Goal: Task Accomplishment & Management: Use online tool/utility

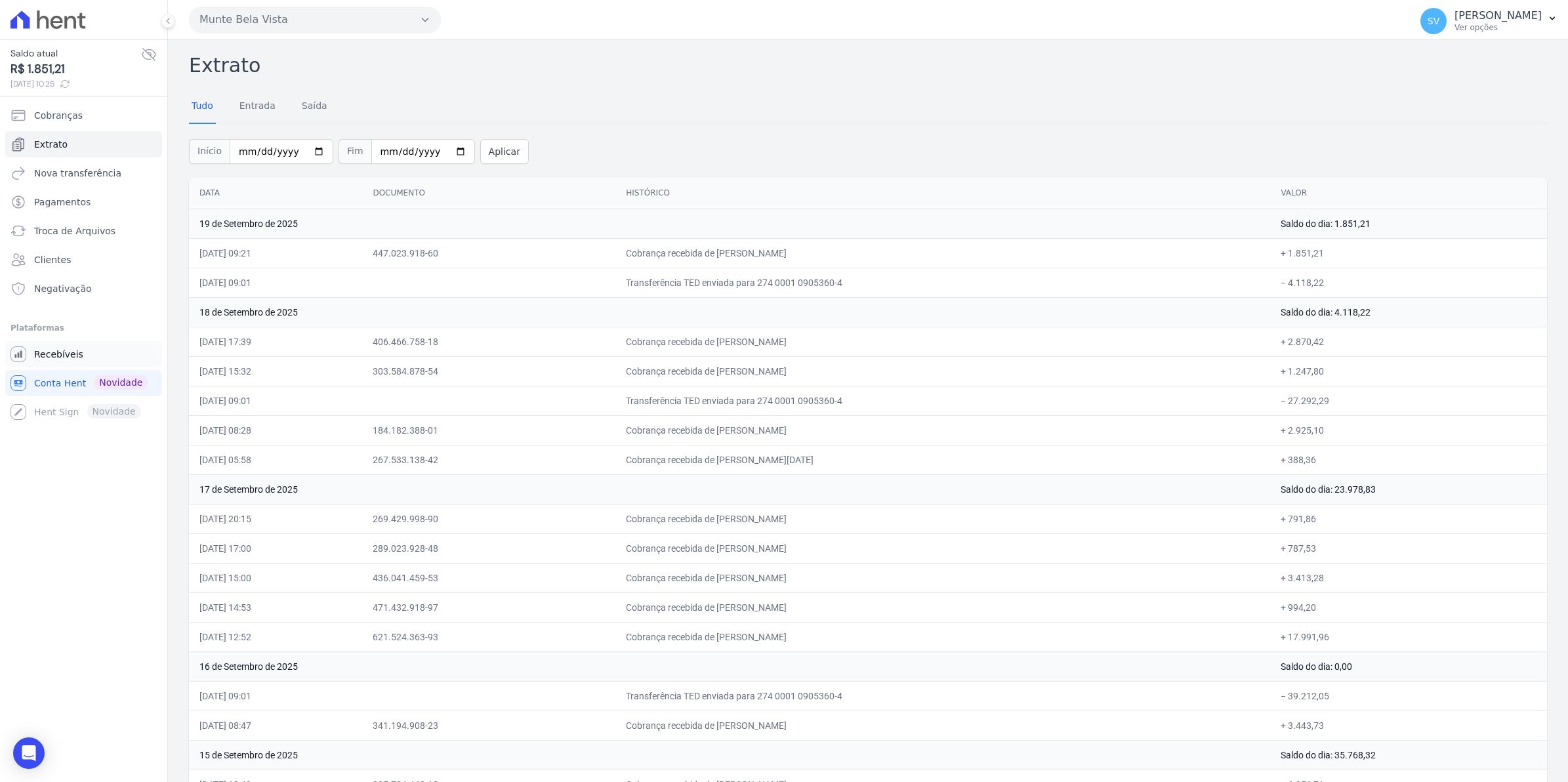
click at [51, 356] on span "Recebíveis" at bounding box center [58, 354] width 49 height 13
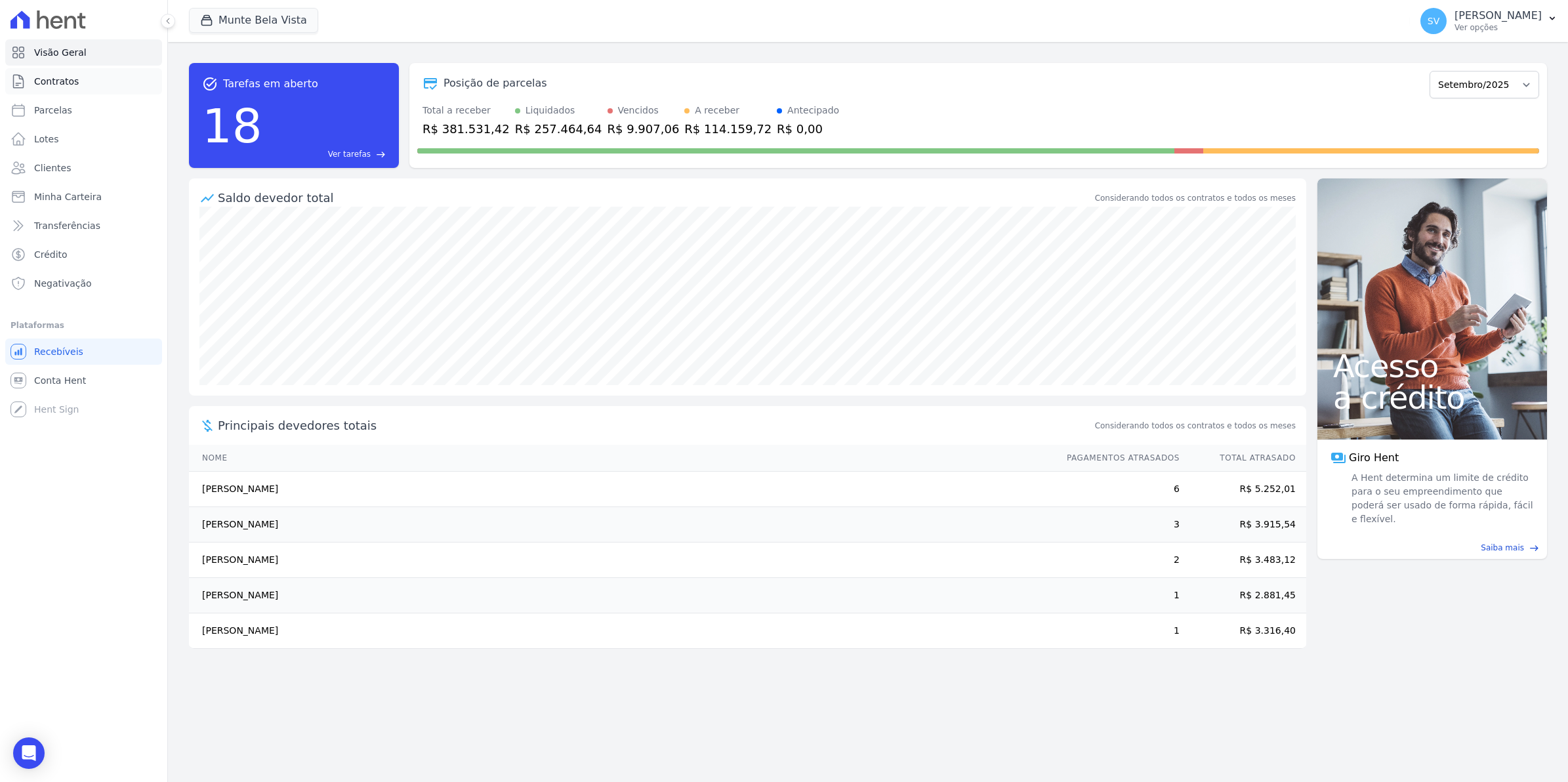
click at [74, 82] on span "Contratos" at bounding box center [56, 81] width 44 height 13
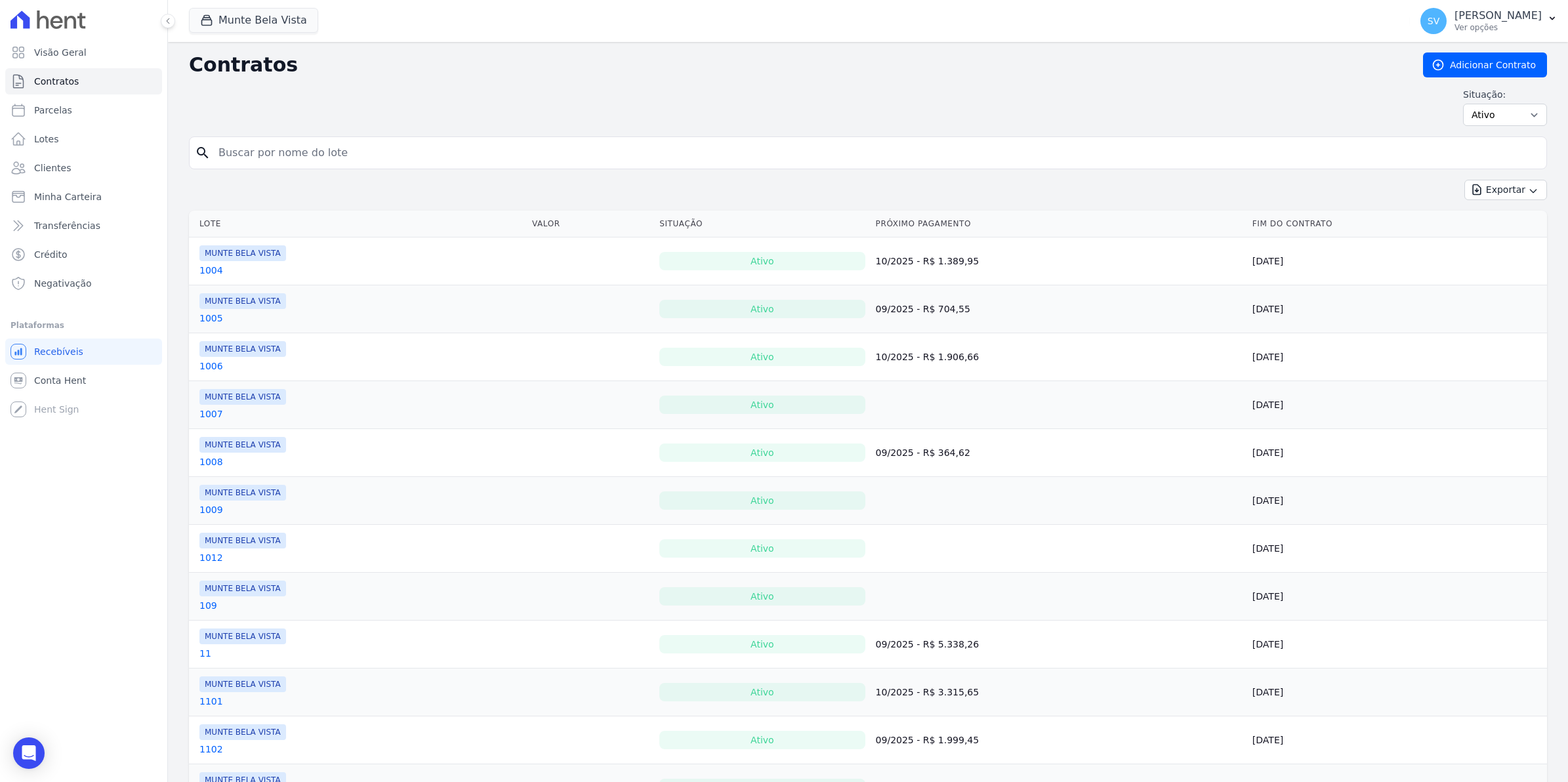
click at [256, 158] on input "search" at bounding box center [876, 153] width 1330 height 26
type input "[PERSON_NAME]"
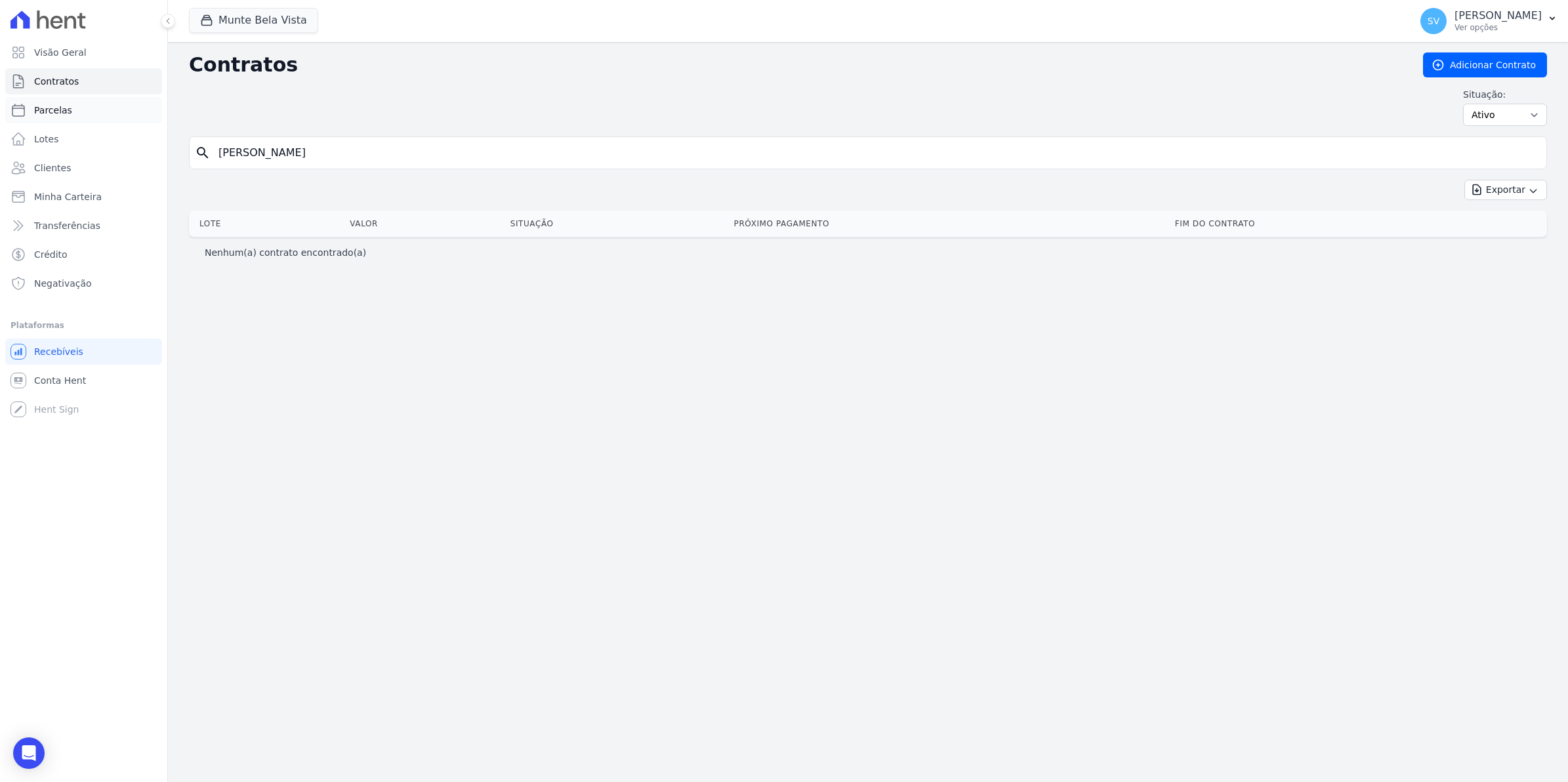
click at [37, 105] on span "Parcelas" at bounding box center [53, 110] width 38 height 13
select select
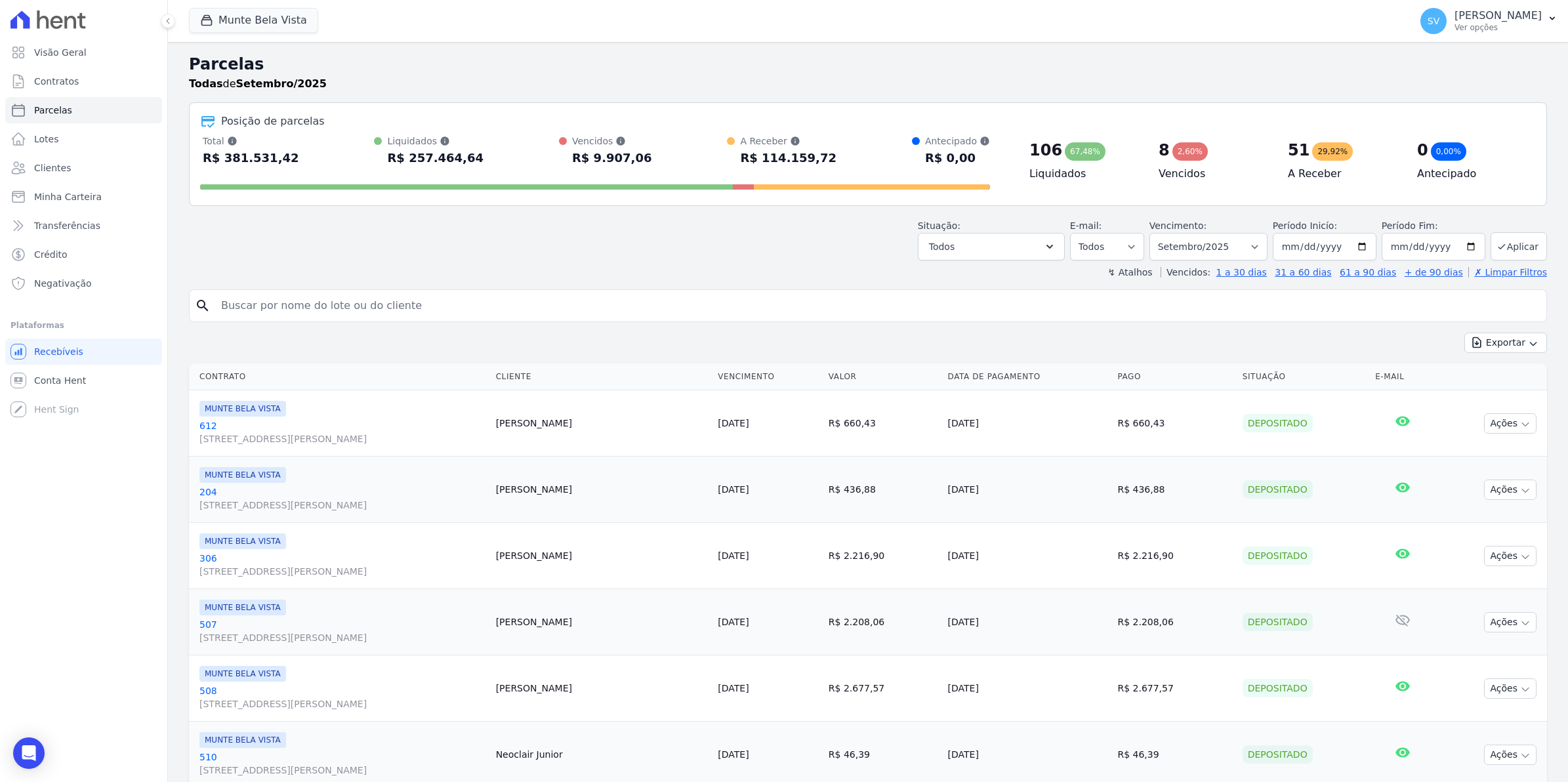
click at [329, 302] on input "search" at bounding box center [877, 305] width 1328 height 26
type input "[PERSON_NAME]"
select select
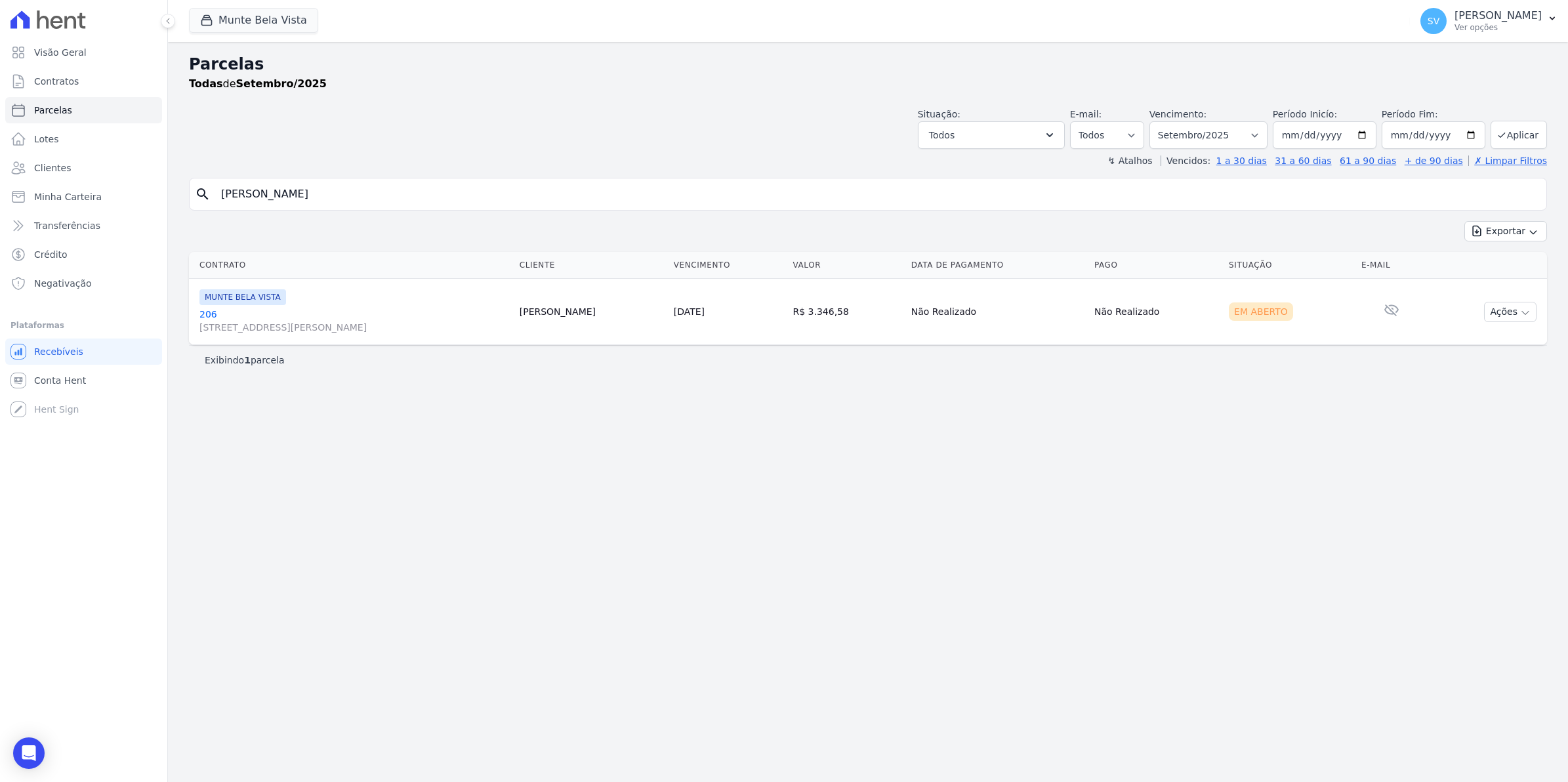
click at [207, 312] on link "206 [STREET_ADDRESS][PERSON_NAME]" at bounding box center [354, 321] width 310 height 26
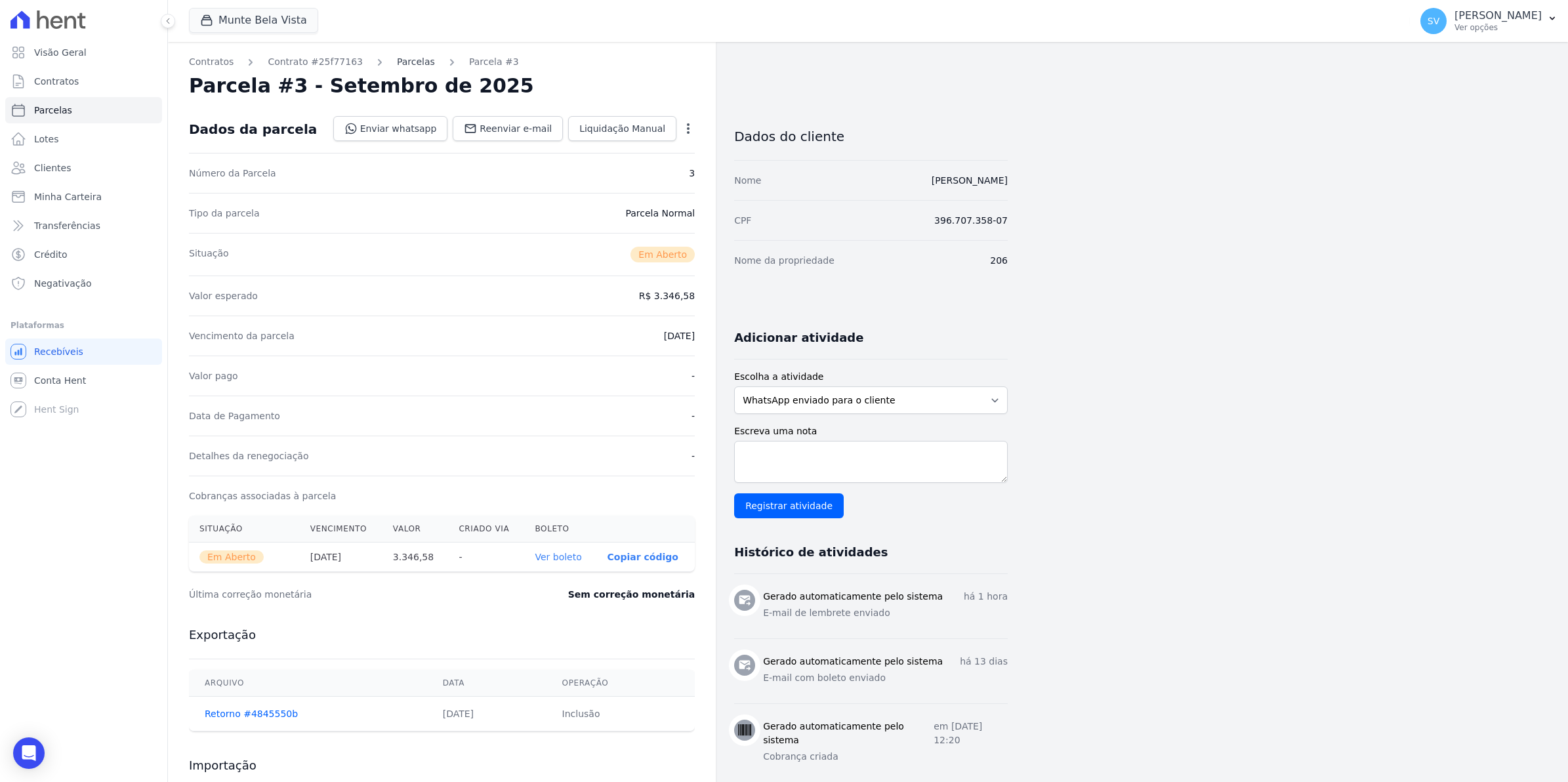
click at [408, 60] on link "Parcelas" at bounding box center [415, 62] width 38 height 14
click at [408, 61] on link "Parcelas" at bounding box center [415, 62] width 38 height 14
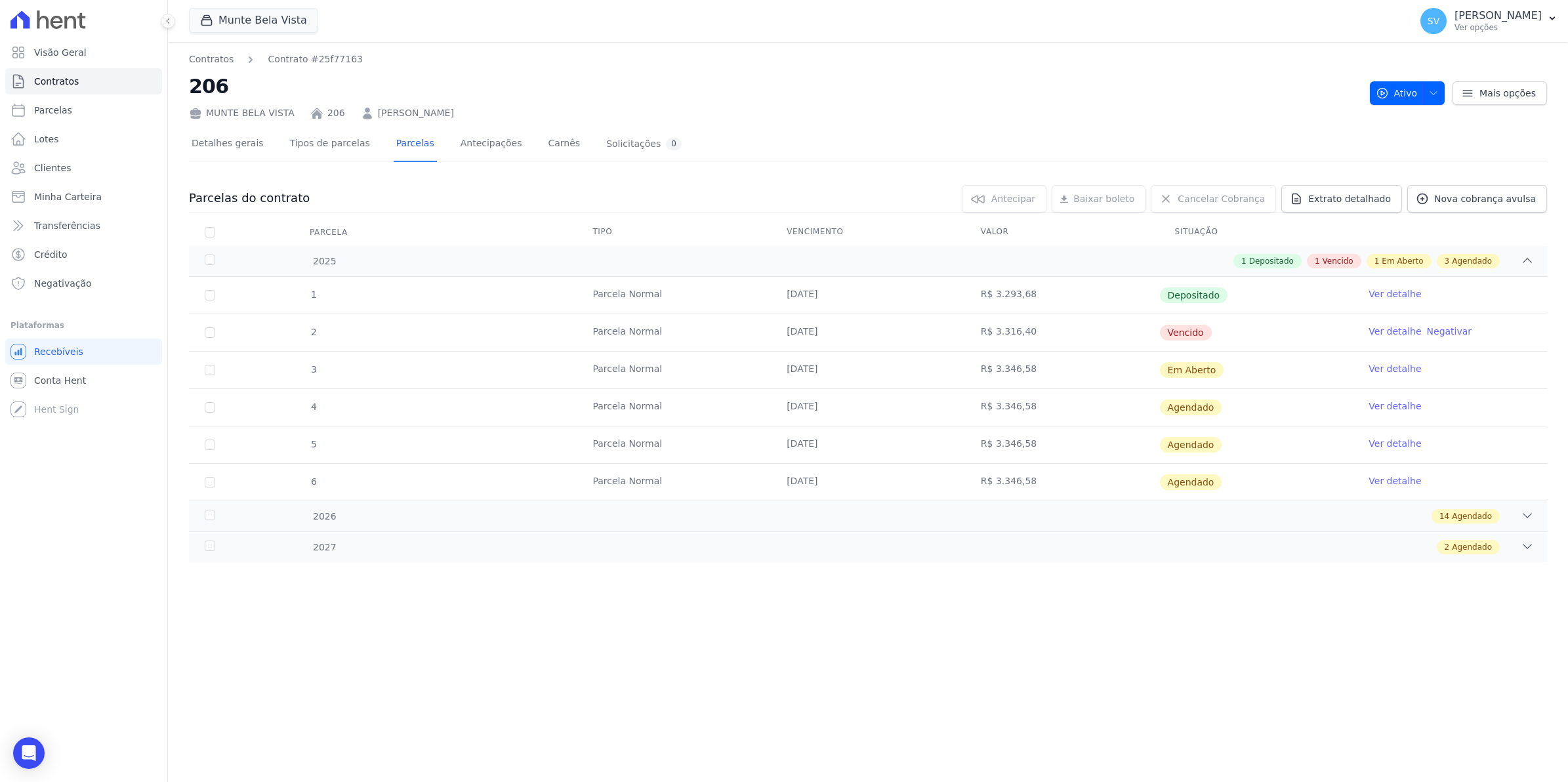
click at [1390, 333] on link "Ver detalhe" at bounding box center [1394, 331] width 53 height 13
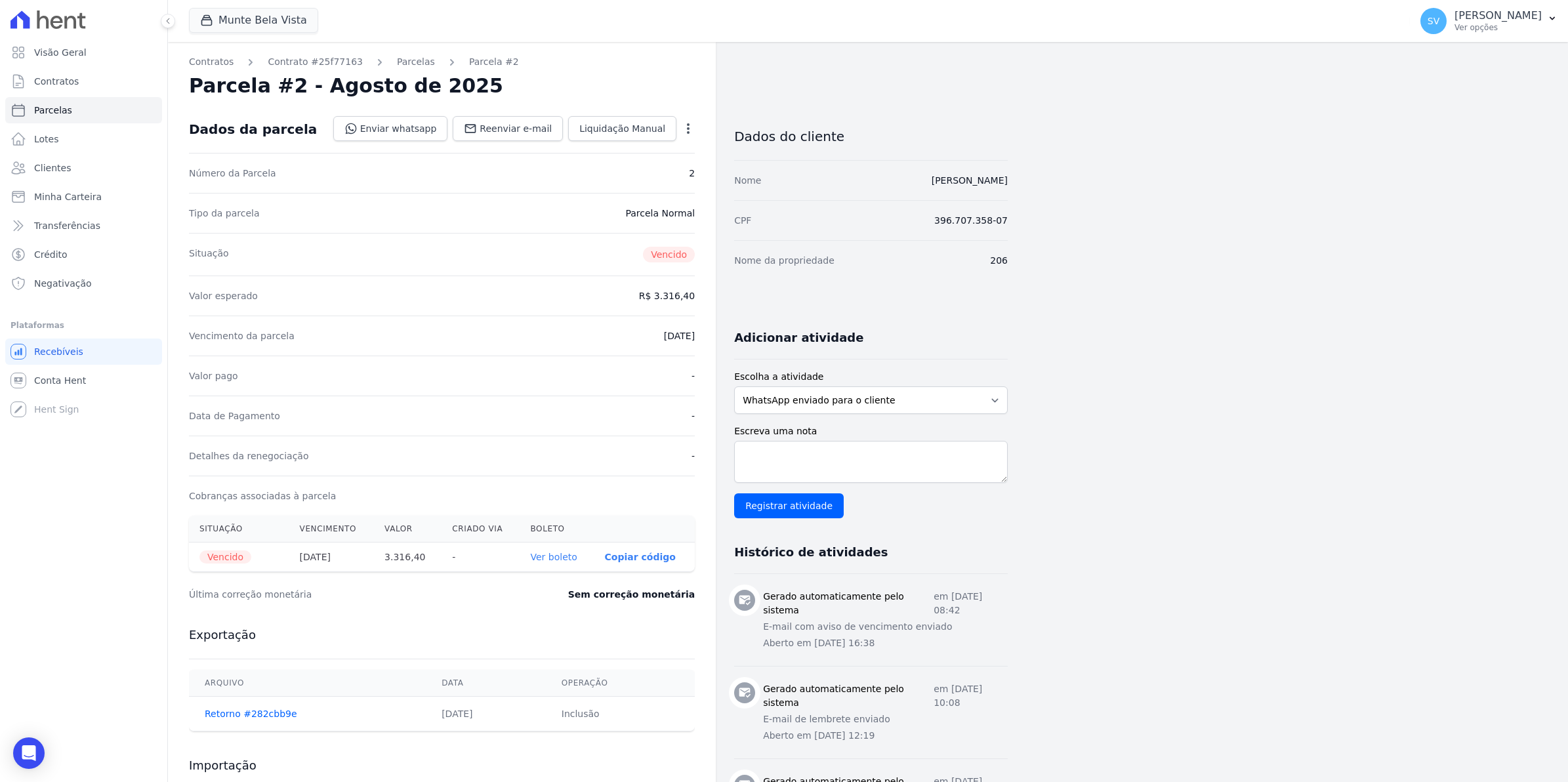
click at [687, 129] on icon "button" at bounding box center [688, 128] width 13 height 13
click at [647, 211] on link "Renegociar" at bounding box center [631, 217] width 116 height 24
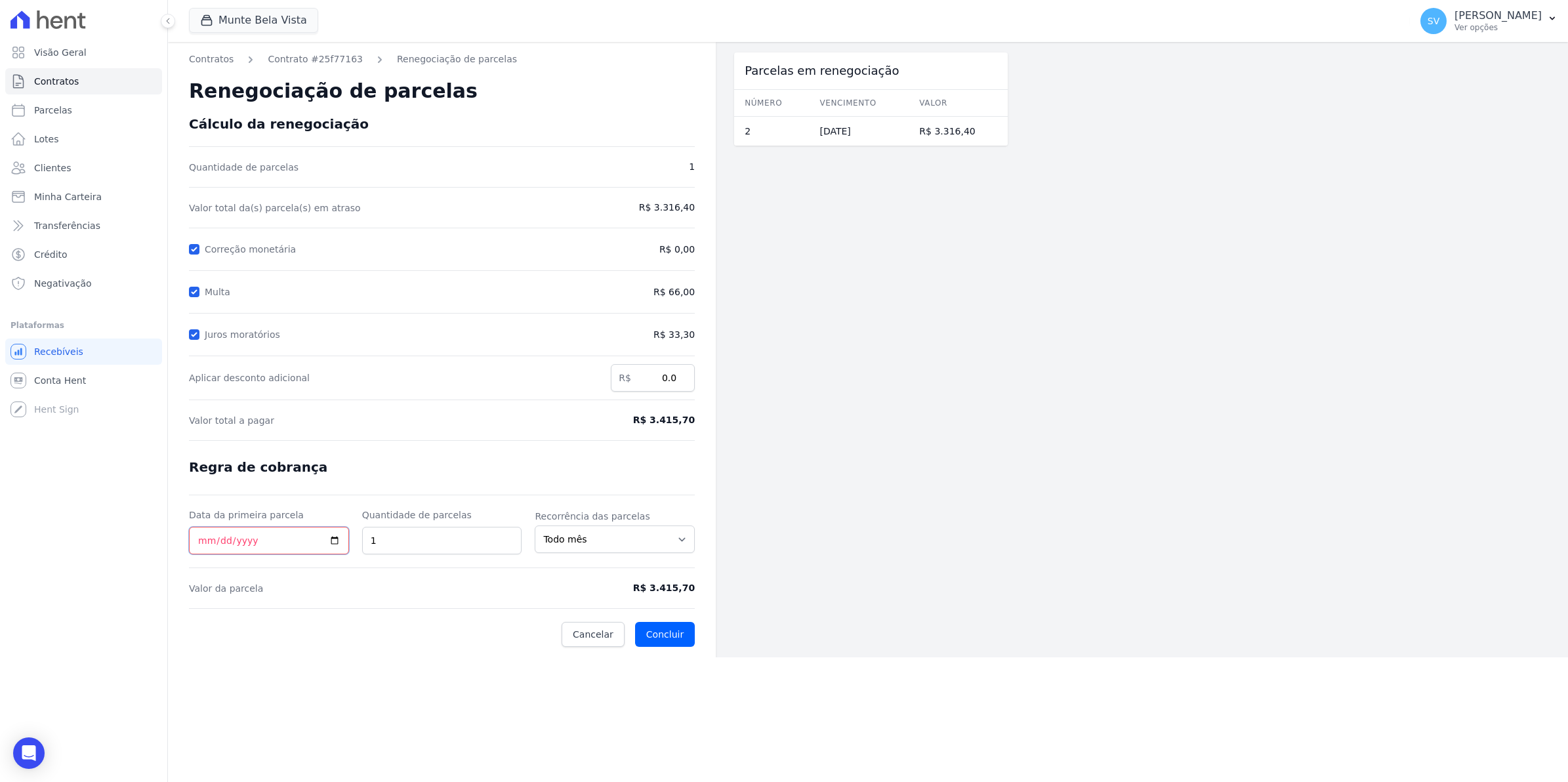
click at [202, 543] on input "Data da primeira parcela" at bounding box center [268, 541] width 160 height 28
type input "[DATE]"
click at [668, 633] on button "Concluir" at bounding box center [665, 634] width 60 height 25
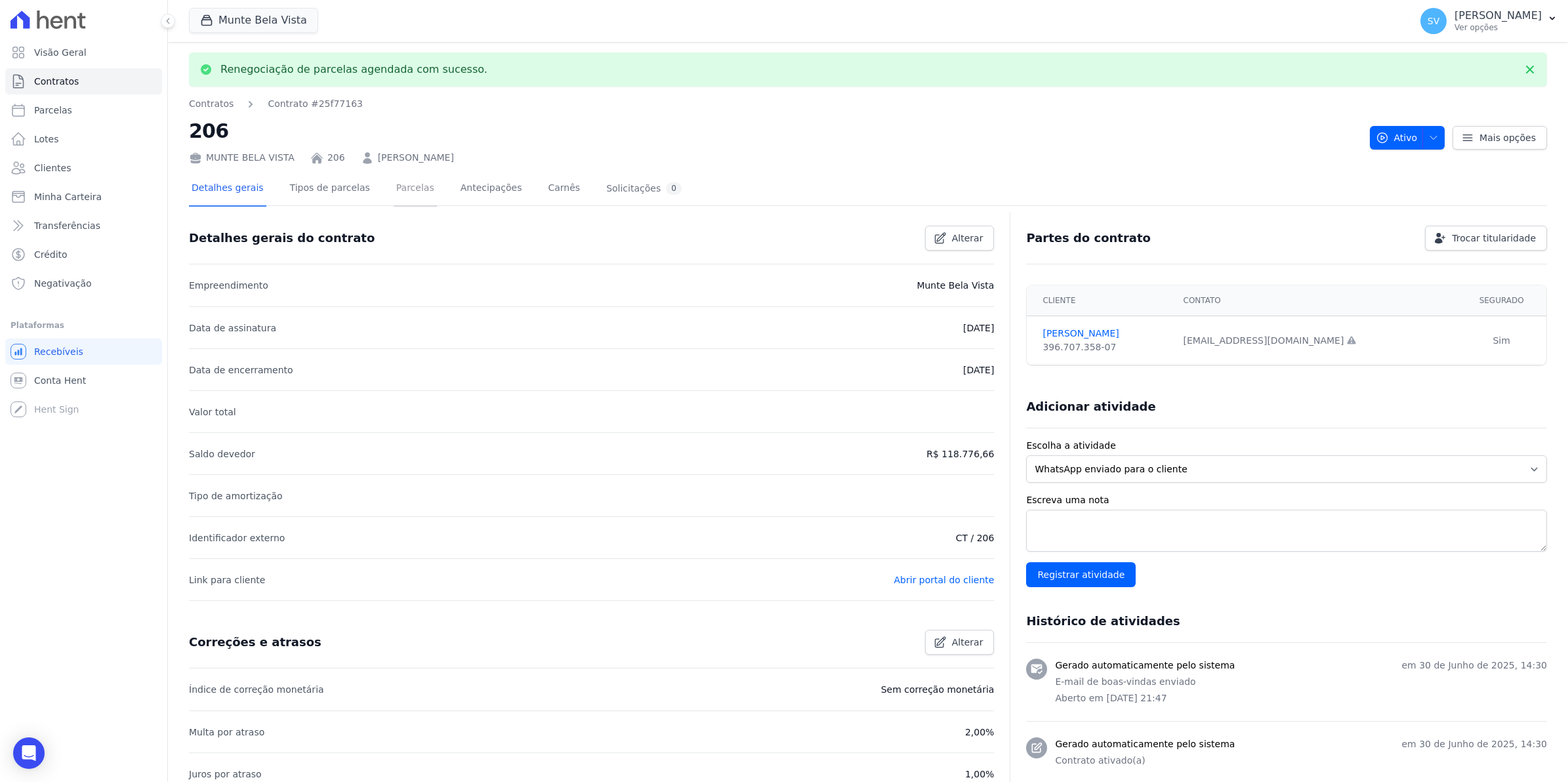
click at [405, 189] on link "Parcelas" at bounding box center [415, 189] width 43 height 35
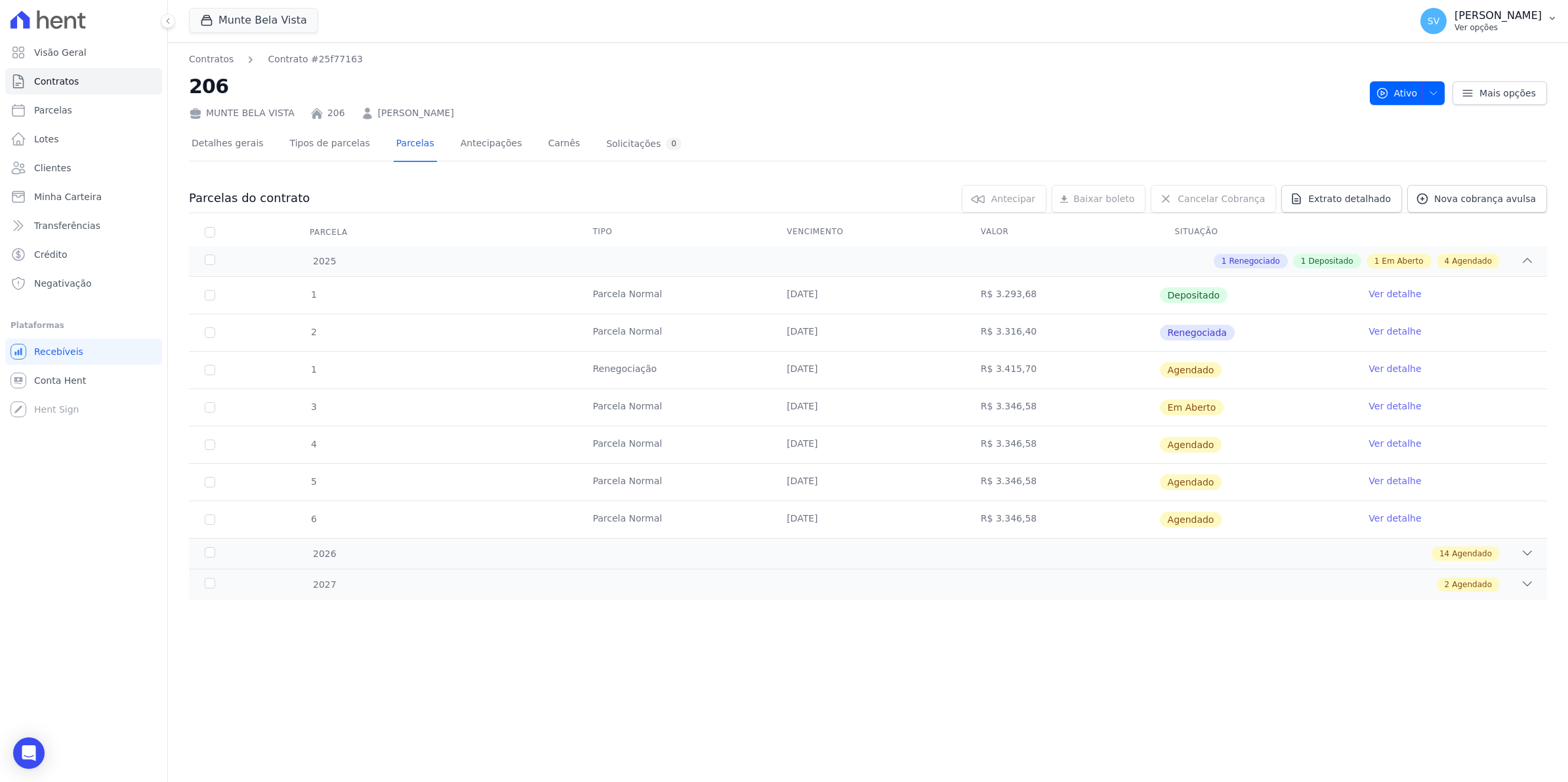
click at [1439, 20] on span "SV" at bounding box center [1433, 21] width 12 height 9
click at [1447, 123] on link "Importar remessas" at bounding box center [1484, 116] width 168 height 24
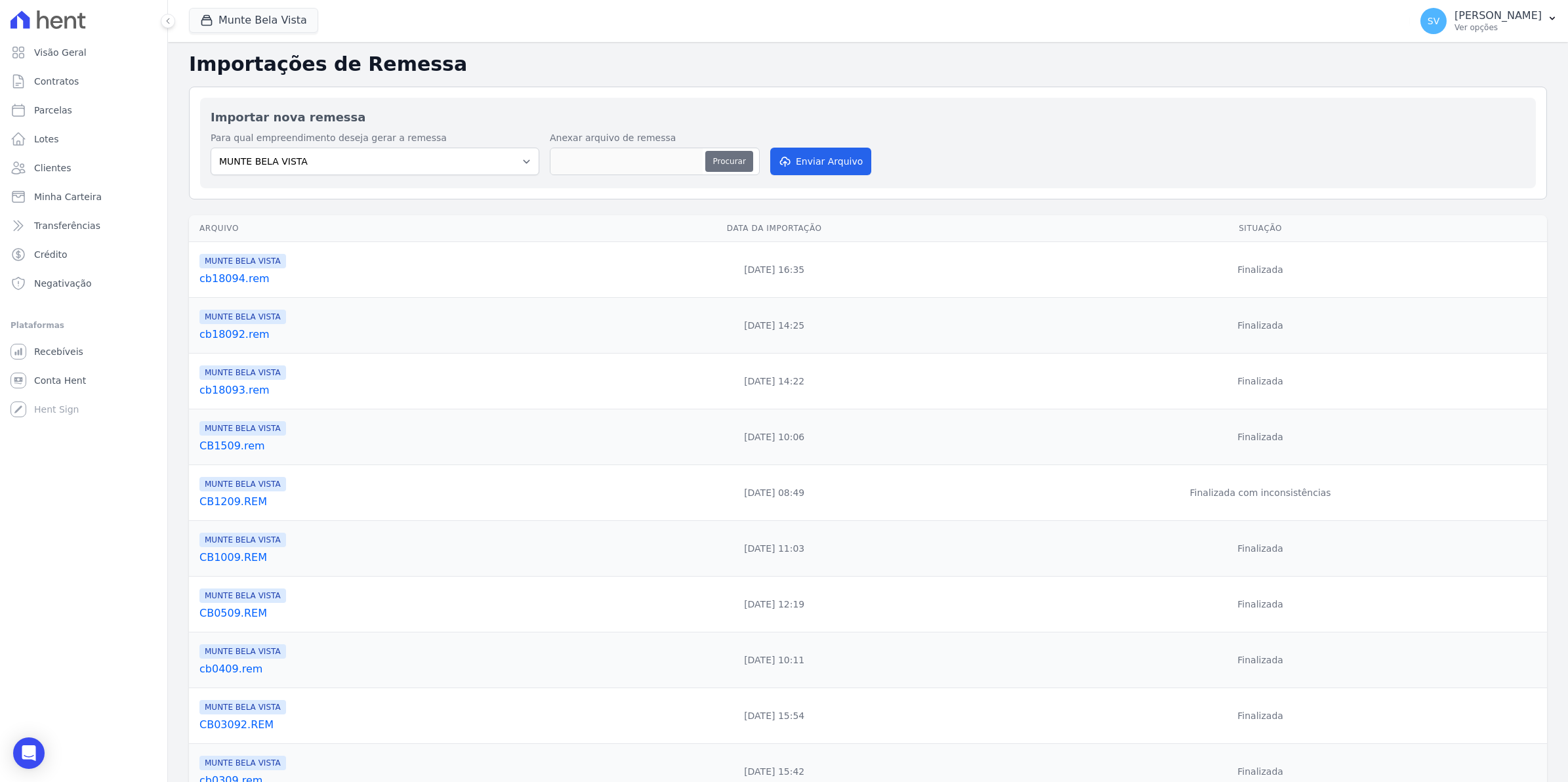
click at [739, 164] on button "Procurar" at bounding box center [729, 161] width 47 height 21
type input "CB1909.REM"
click at [802, 164] on button "Enviar Arquivo" at bounding box center [820, 162] width 101 height 28
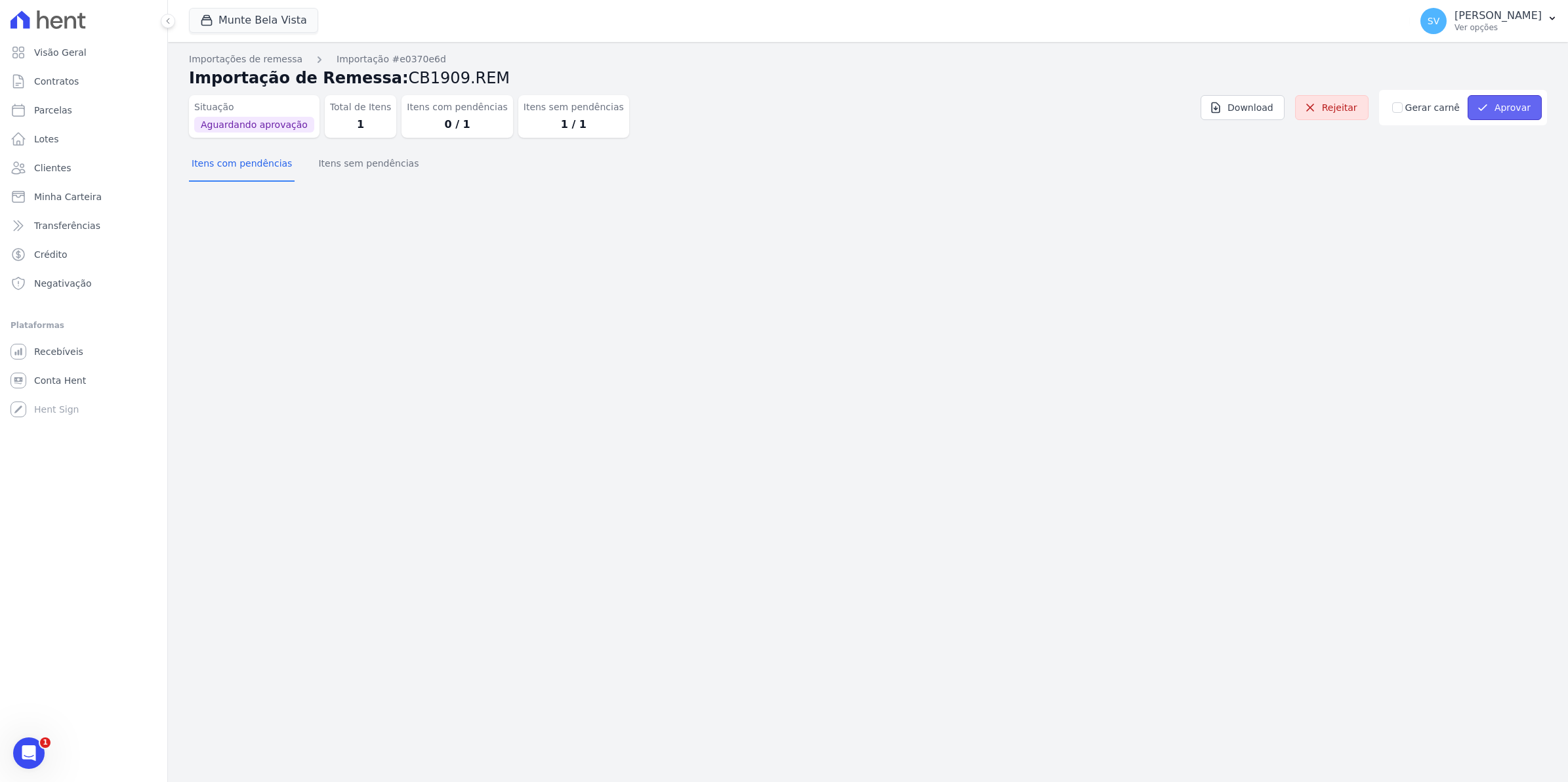
click at [1534, 100] on button "Aprovar" at bounding box center [1504, 107] width 74 height 25
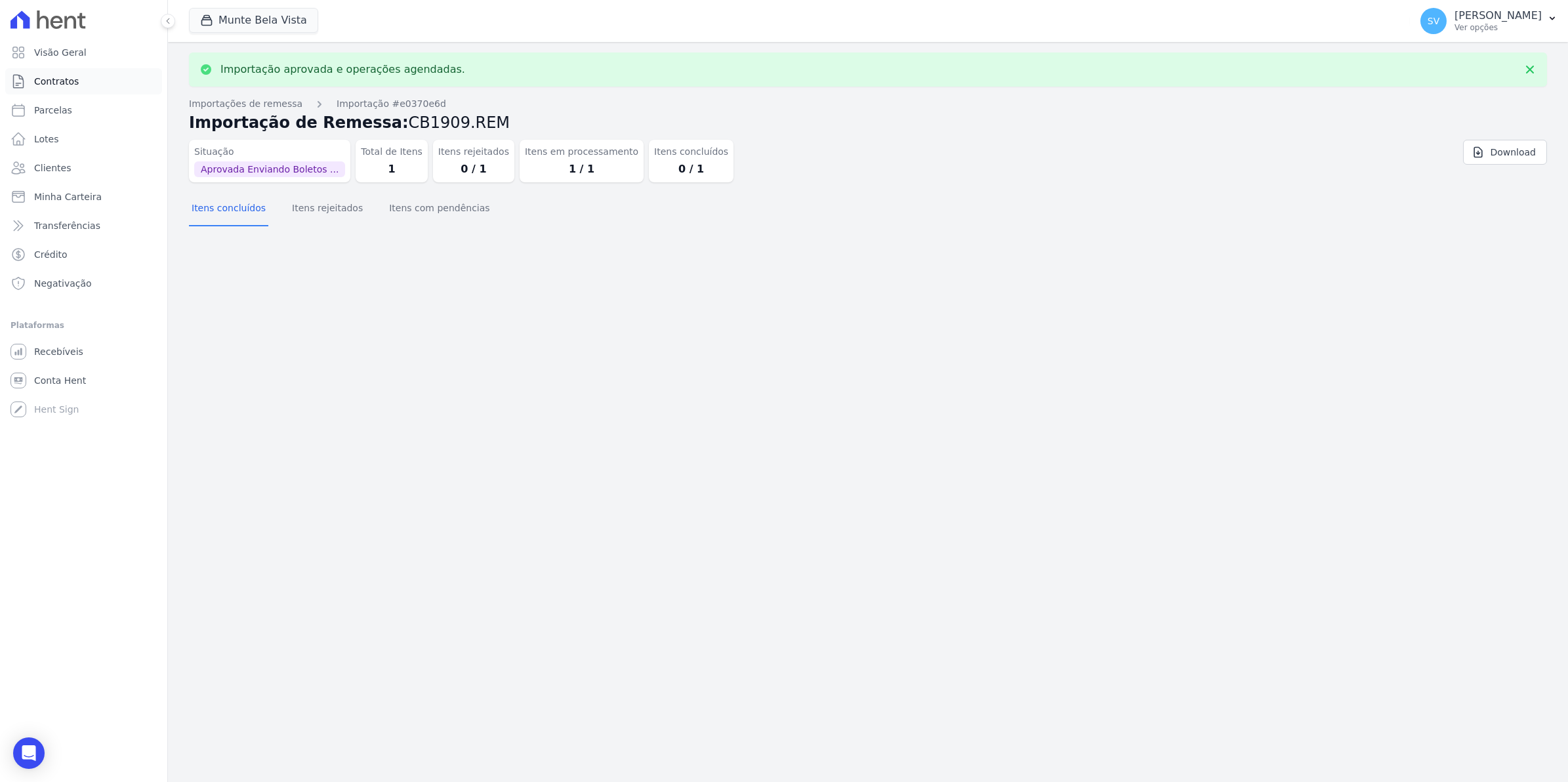
click at [49, 79] on span "Contratos" at bounding box center [56, 81] width 44 height 13
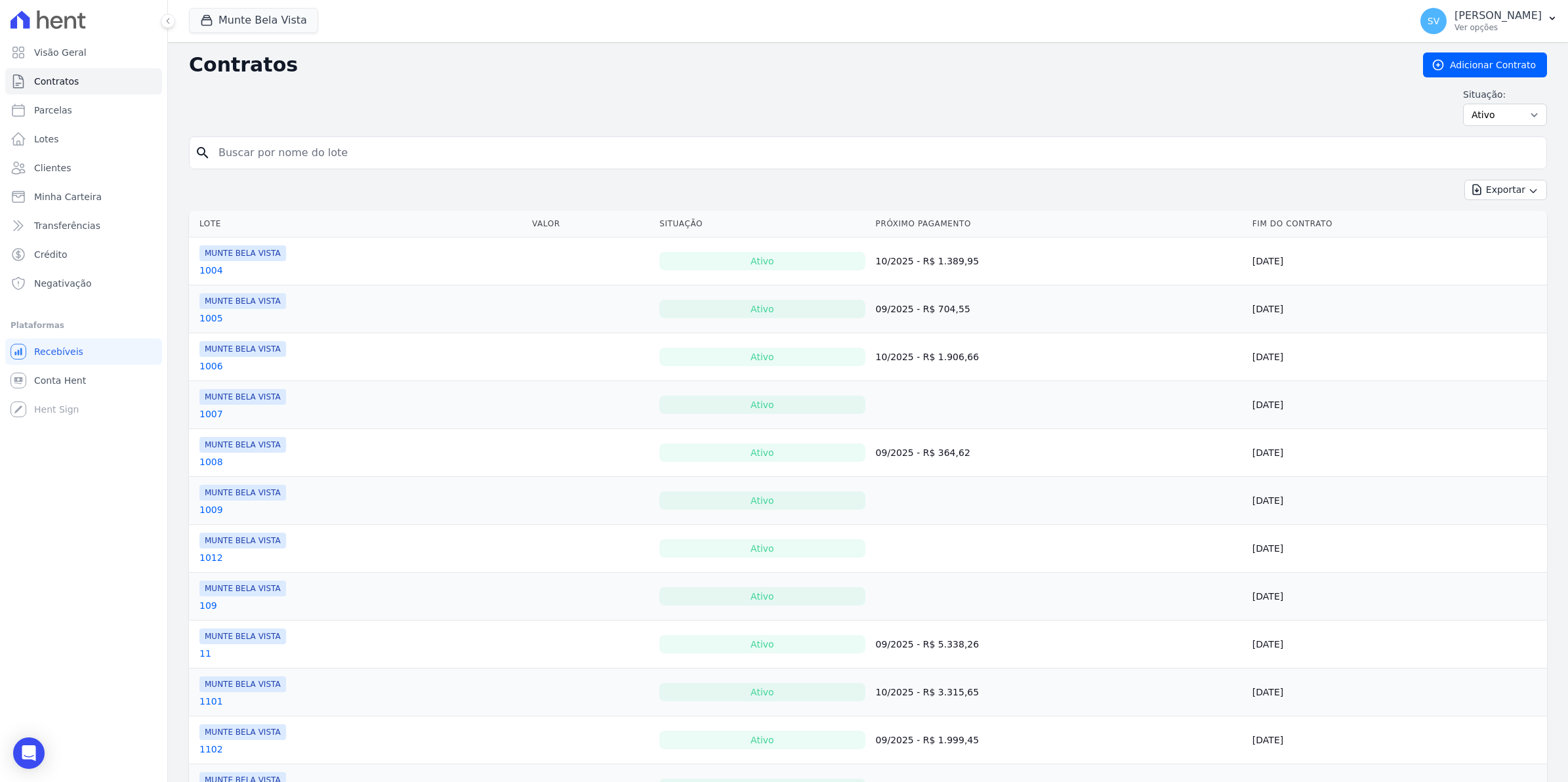
click at [231, 157] on input "search" at bounding box center [876, 153] width 1330 height 26
type input "4"
type input "[PERSON_NAME]"
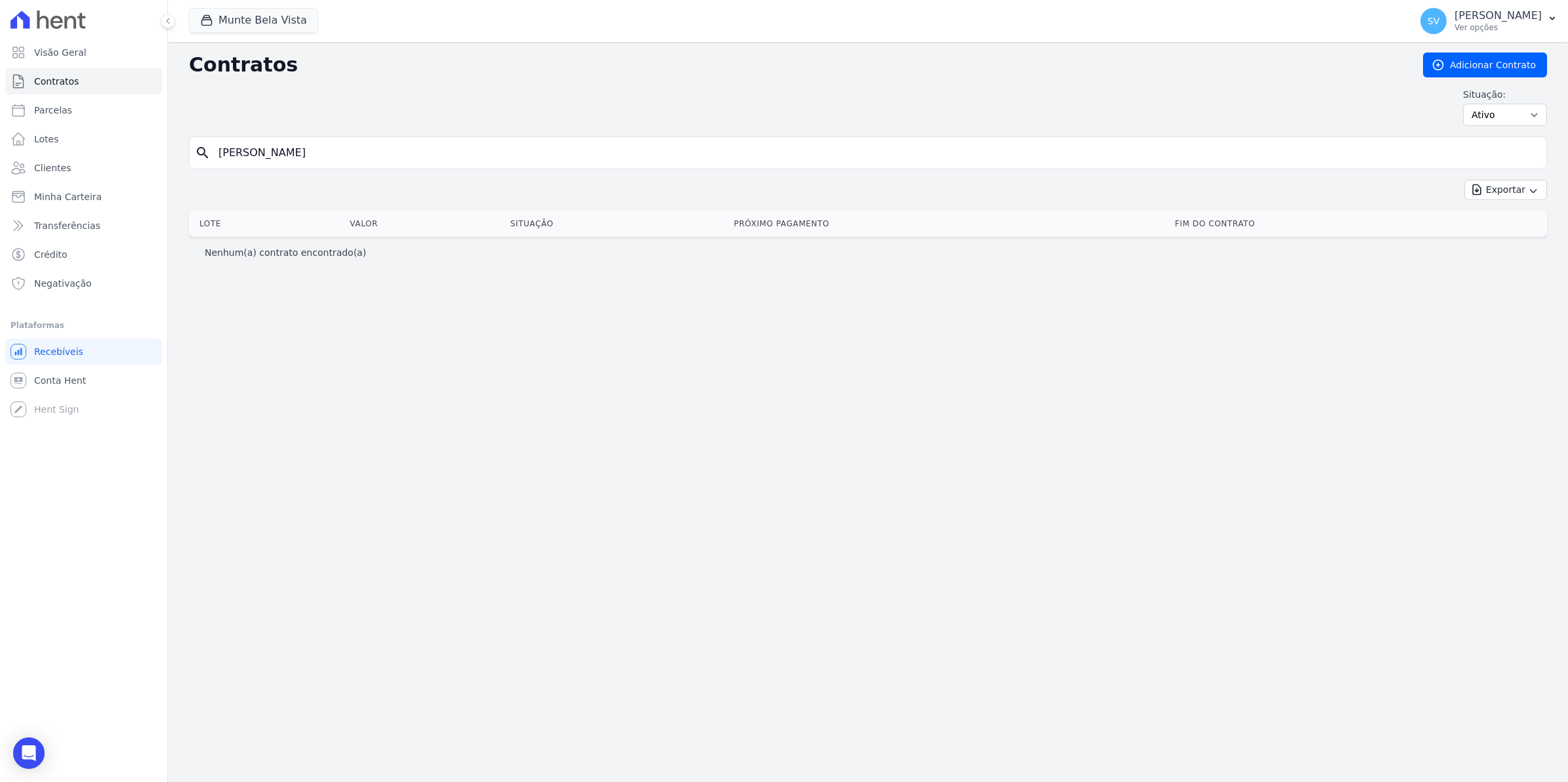
drag, startPoint x: 311, startPoint y: 157, endPoint x: -4, endPoint y: 174, distance: 315.5
click at [0, 174] on html "Visão Geral Contratos Parcelas Lotes Clientes Minha Carteira Transferências Cré…" at bounding box center [784, 391] width 1568 height 782
click at [57, 110] on span "Parcelas" at bounding box center [53, 110] width 38 height 13
click at [283, 156] on input "[PERSON_NAME]" at bounding box center [876, 153] width 1330 height 26
select select
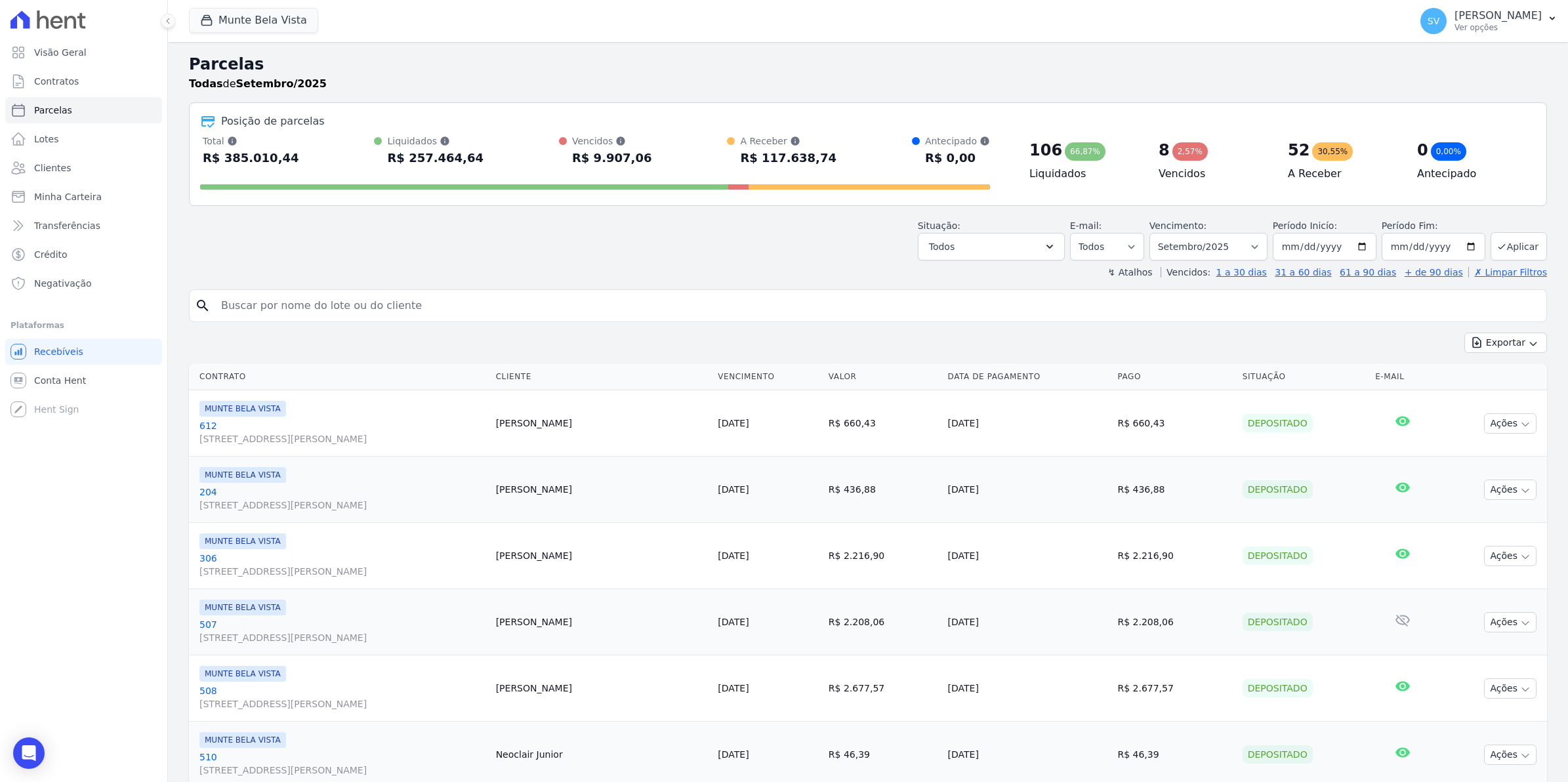
click at [319, 316] on input "search" at bounding box center [877, 305] width 1328 height 26
type input "[PERSON_NAME]"
select select
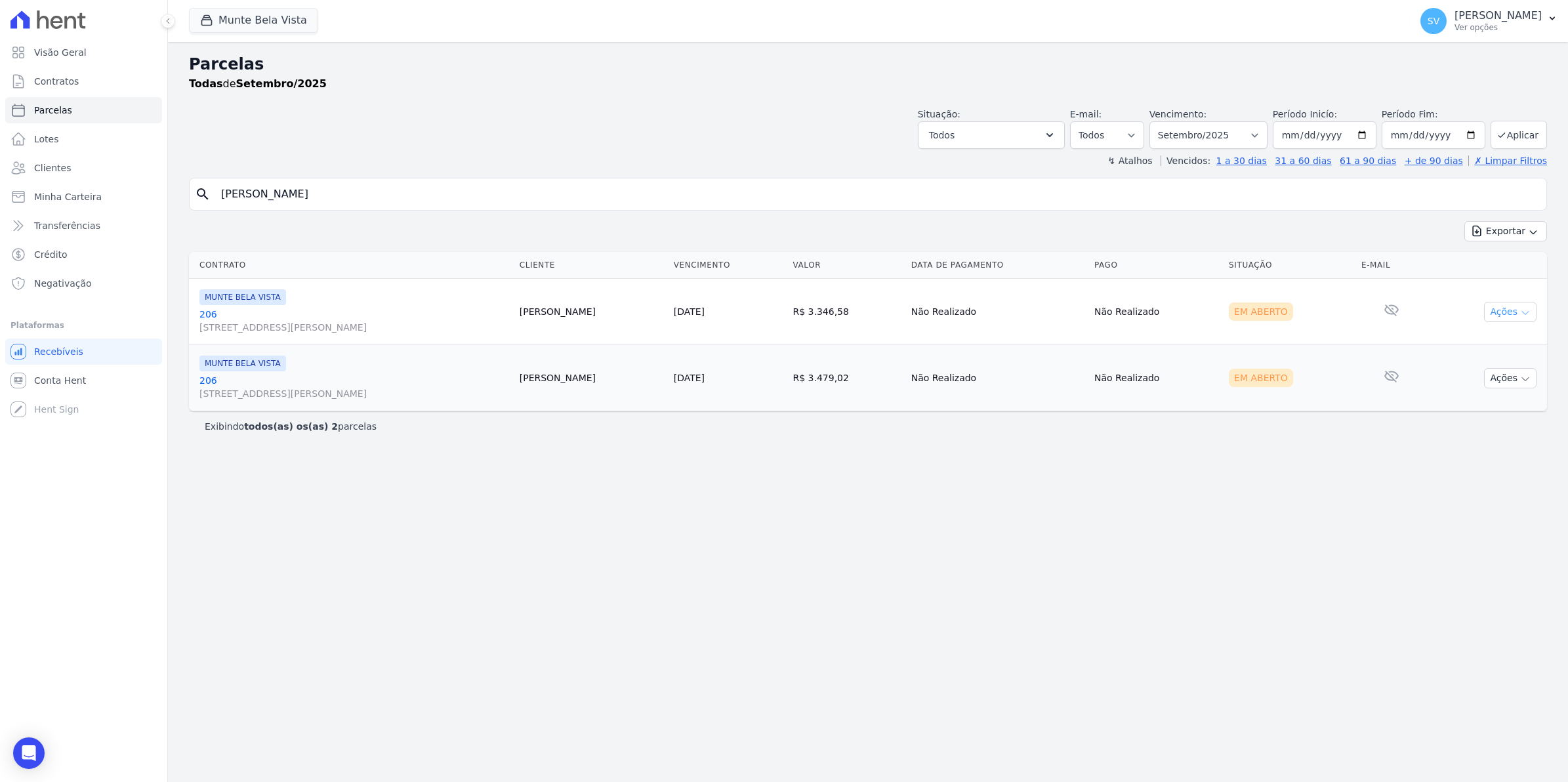
click at [1516, 320] on button "Ações" at bounding box center [1510, 312] width 53 height 20
click at [1476, 348] on link "Ver boleto" at bounding box center [1505, 342] width 126 height 24
click at [1329, 578] on div "Parcelas Todas de Setembro/2025 Situação: Agendado Em Aberto Pago Processando C…" at bounding box center [868, 411] width 1400 height 739
click at [1520, 379] on icon "button" at bounding box center [1525, 378] width 10 height 10
click at [1474, 414] on link "Ver boleto" at bounding box center [1505, 409] width 126 height 24
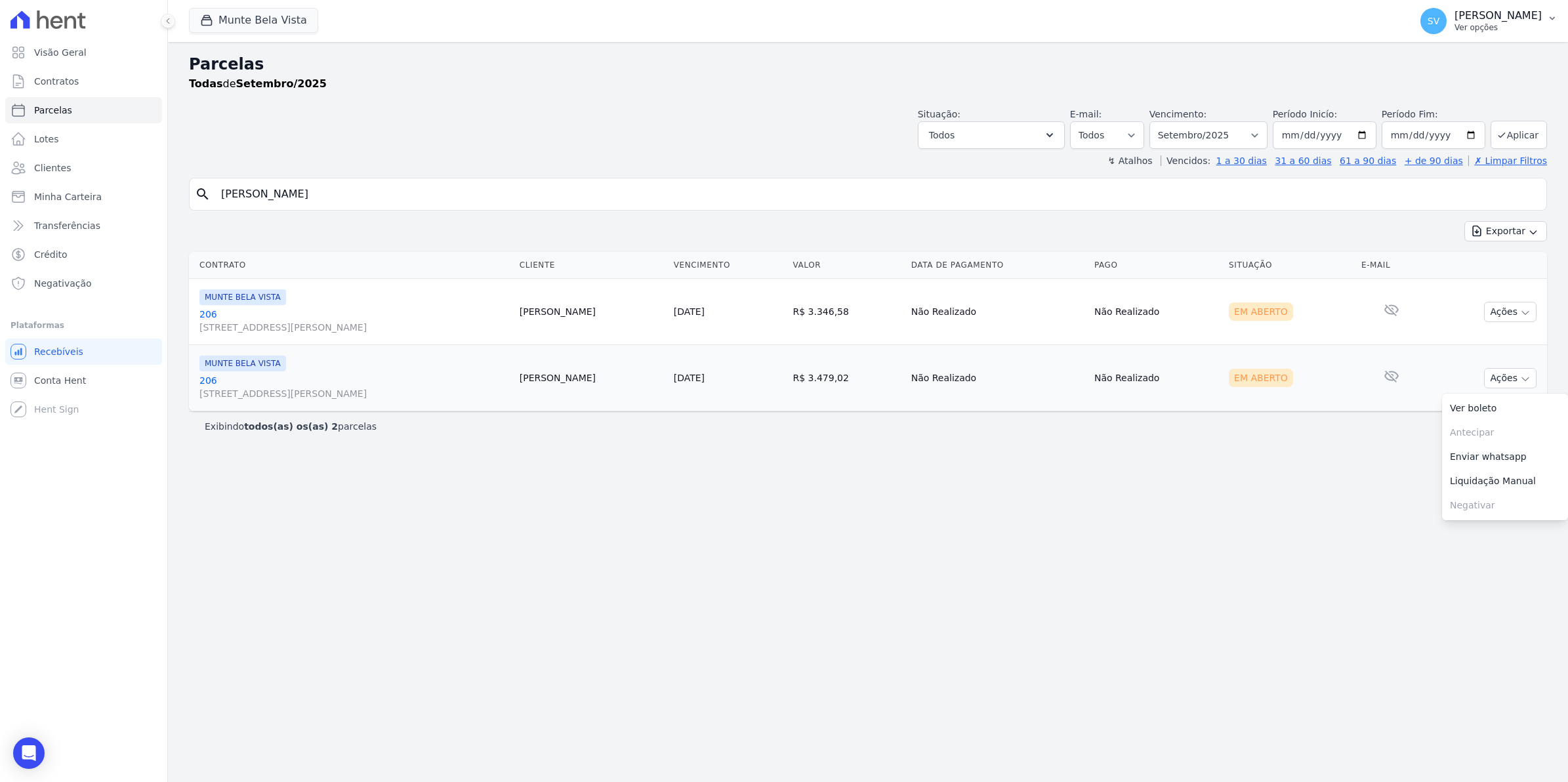
click at [1447, 33] on span "SV" at bounding box center [1433, 21] width 26 height 26
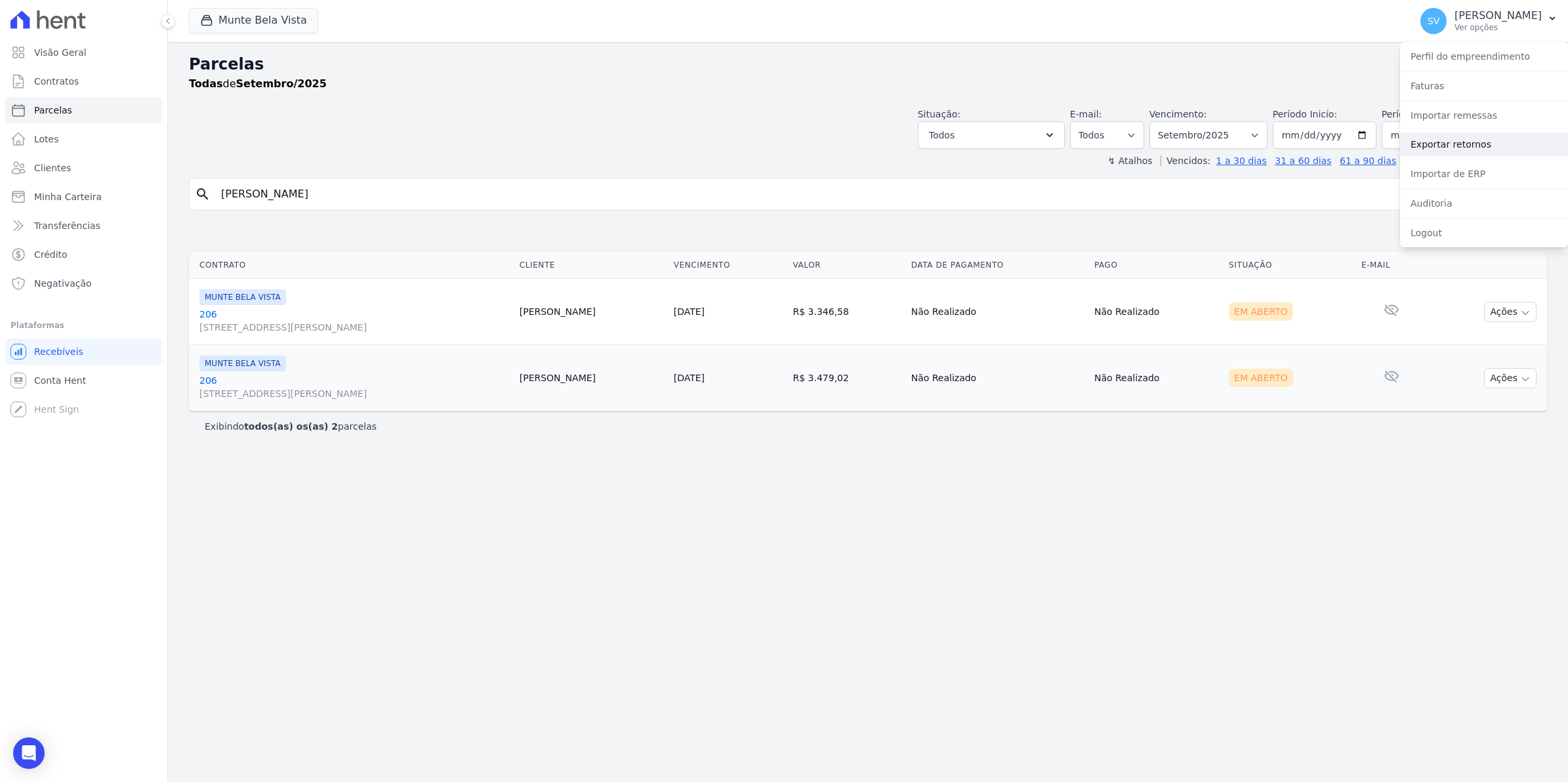
click at [1445, 143] on link "Exportar retornos" at bounding box center [1484, 144] width 168 height 24
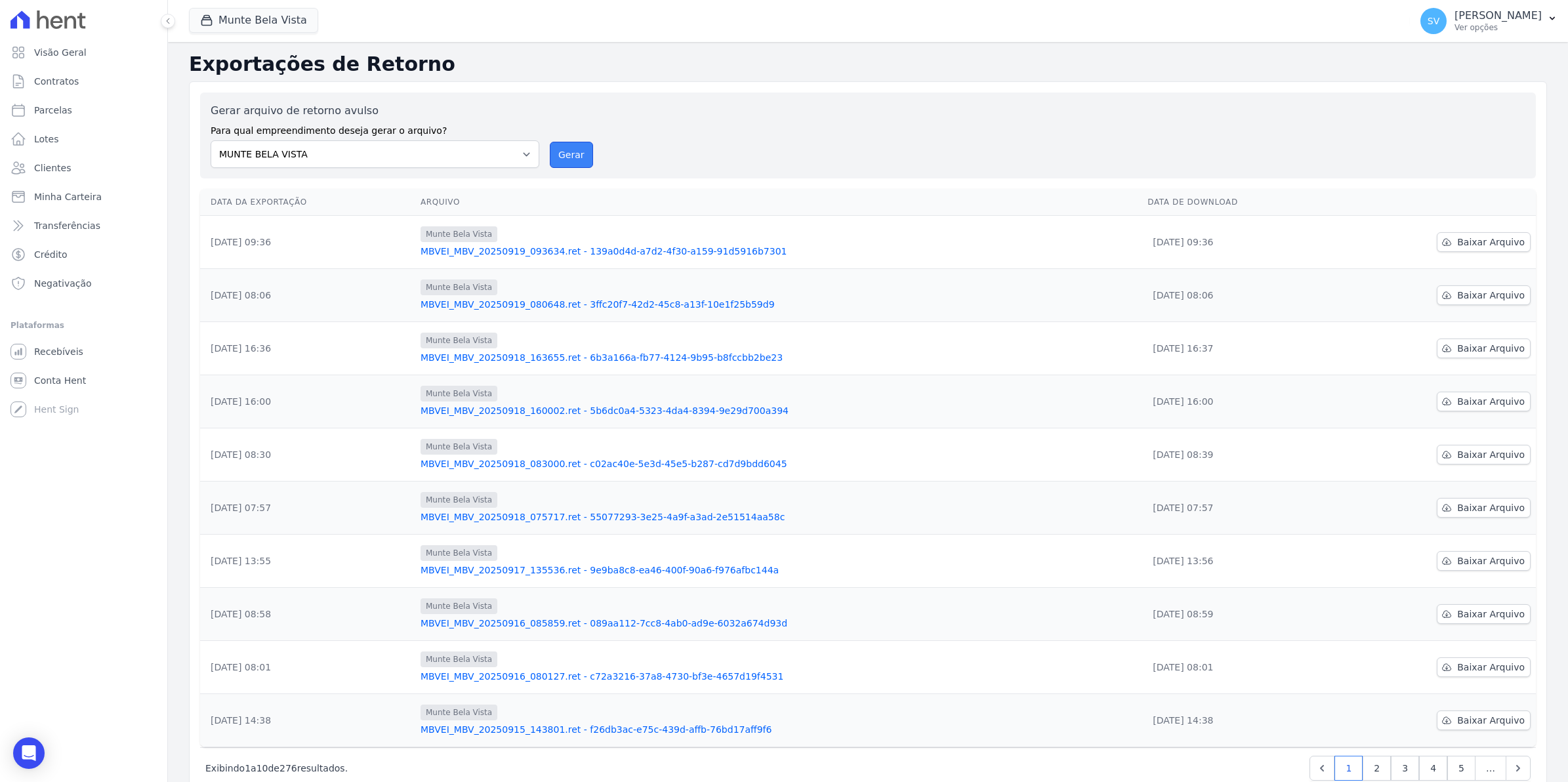
click at [564, 159] on button "Gerar" at bounding box center [571, 154] width 43 height 26
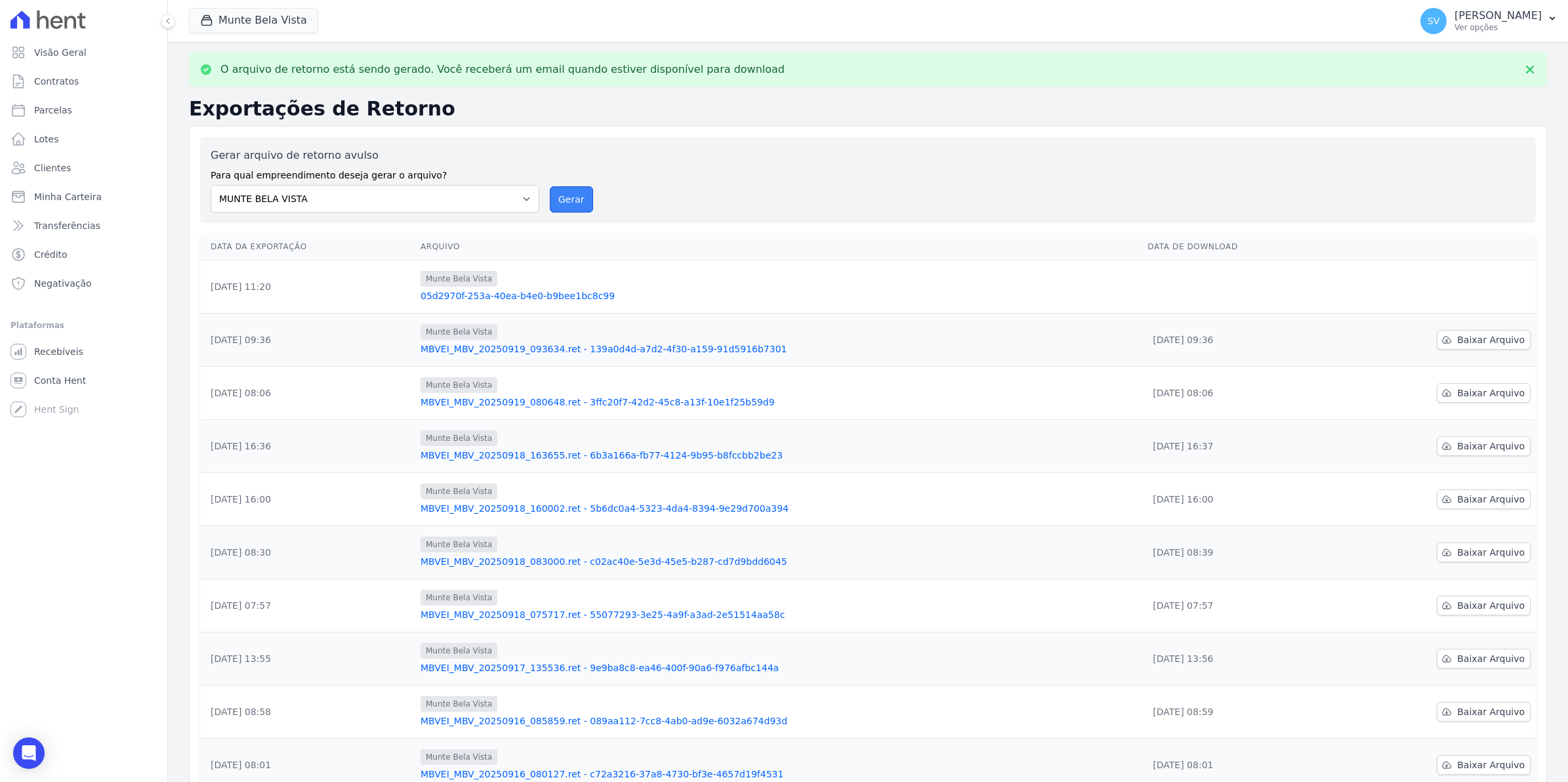
click at [555, 208] on button "Gerar" at bounding box center [571, 200] width 43 height 26
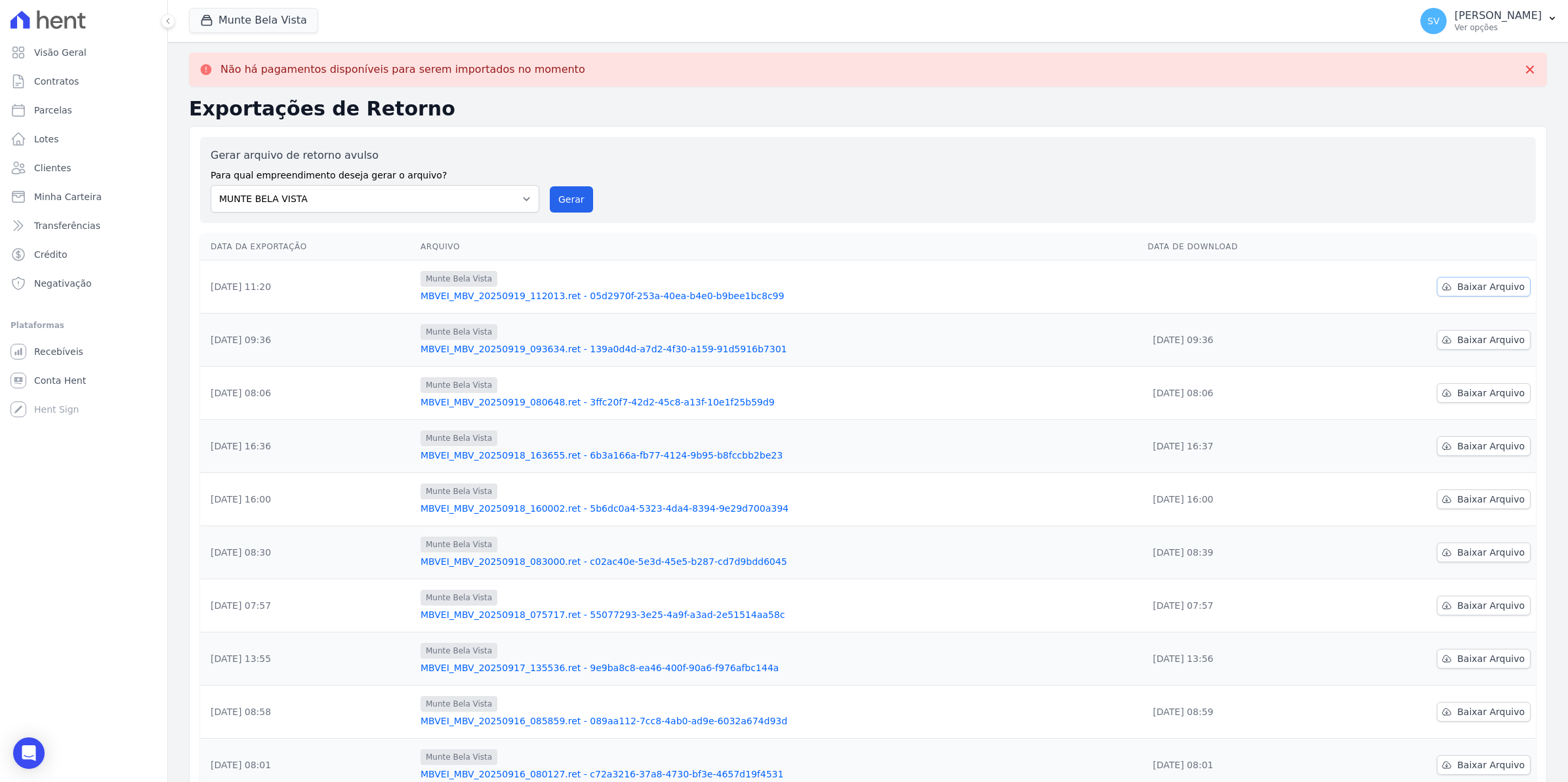
click at [1467, 287] on span "Baixar Arquivo" at bounding box center [1490, 287] width 67 height 13
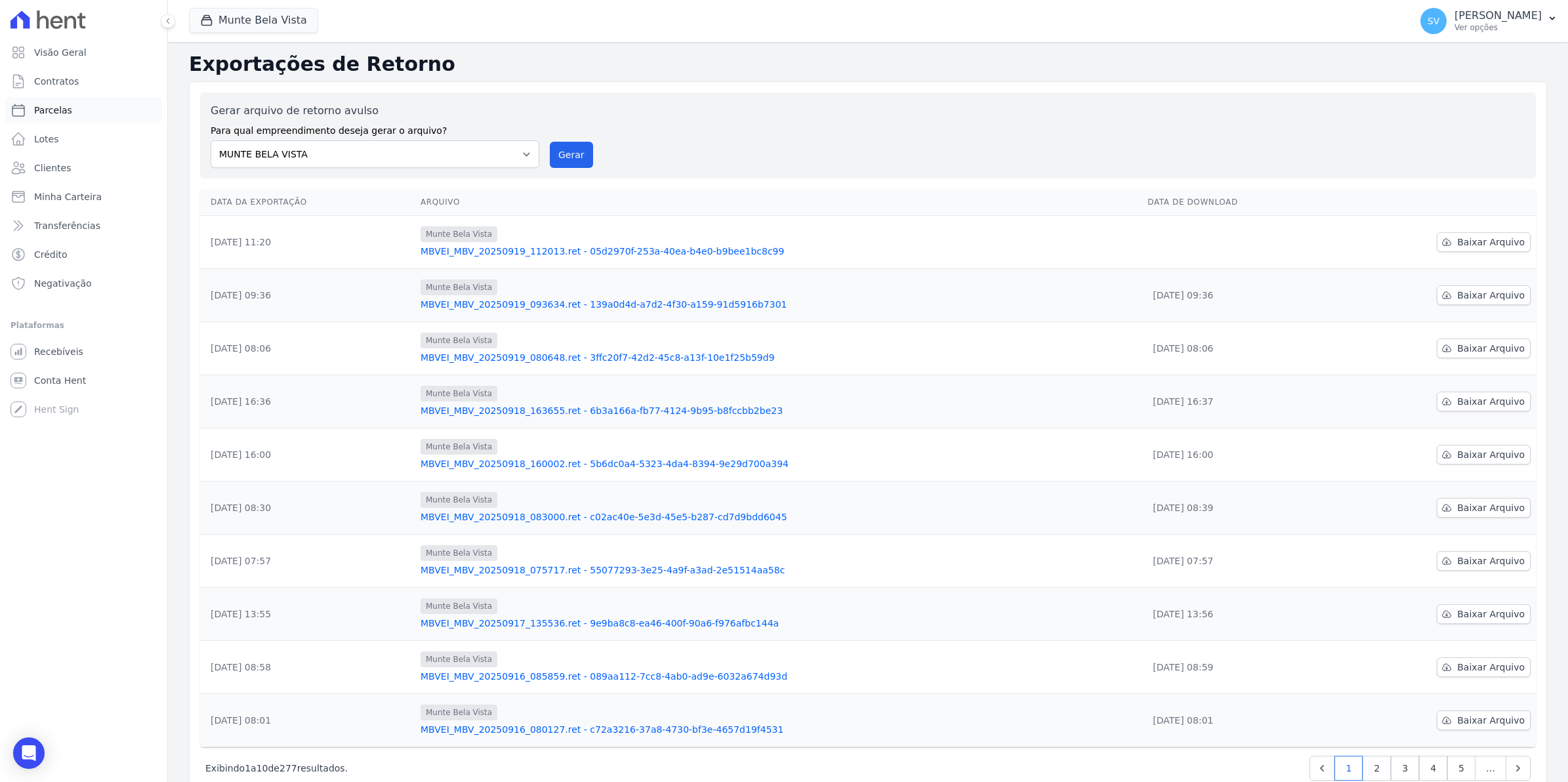
click at [49, 108] on span "Parcelas" at bounding box center [53, 110] width 38 height 13
select select
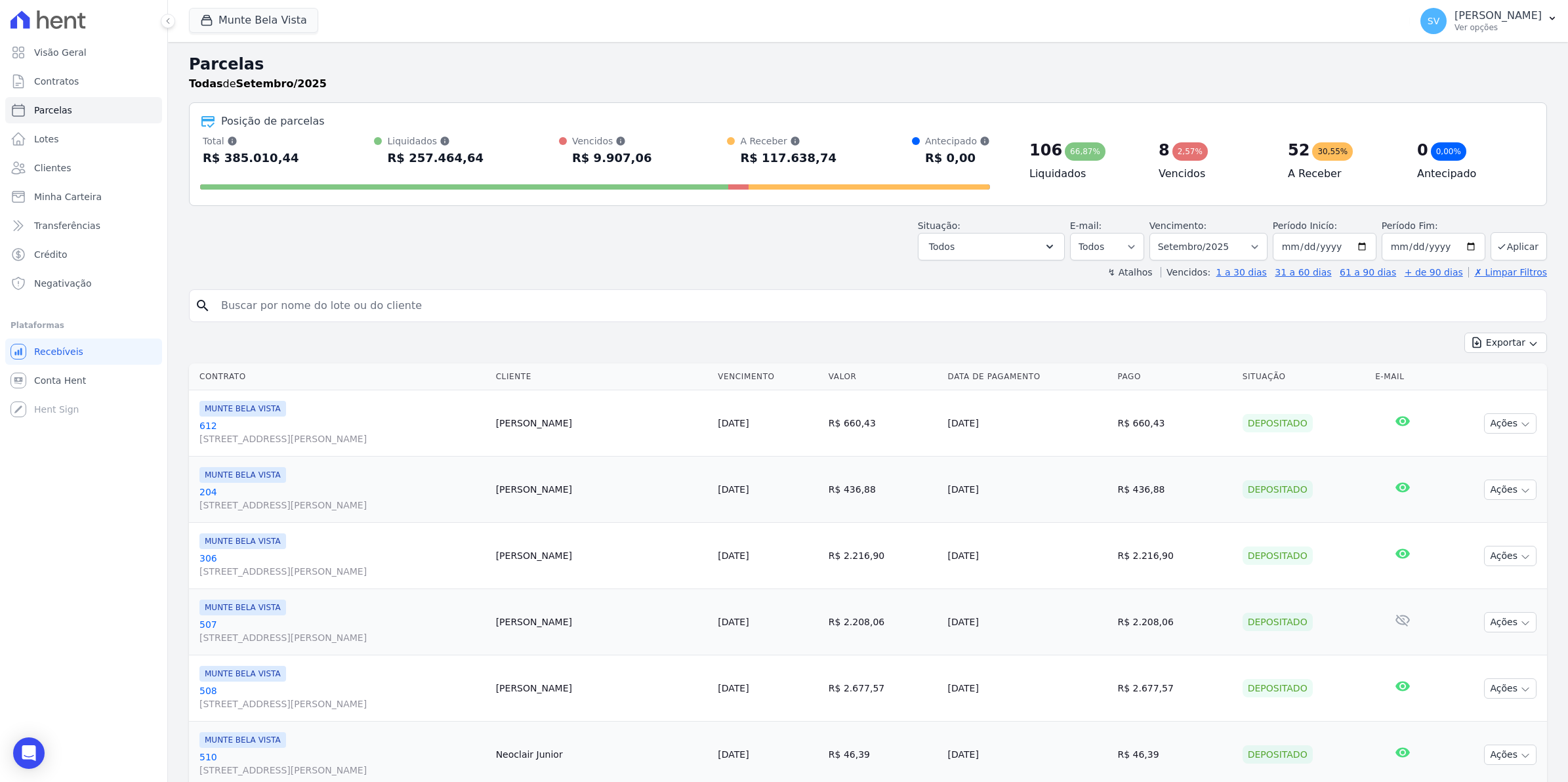
click at [257, 304] on input "search" at bounding box center [877, 305] width 1328 height 26
type input "[PERSON_NAME]"
select select
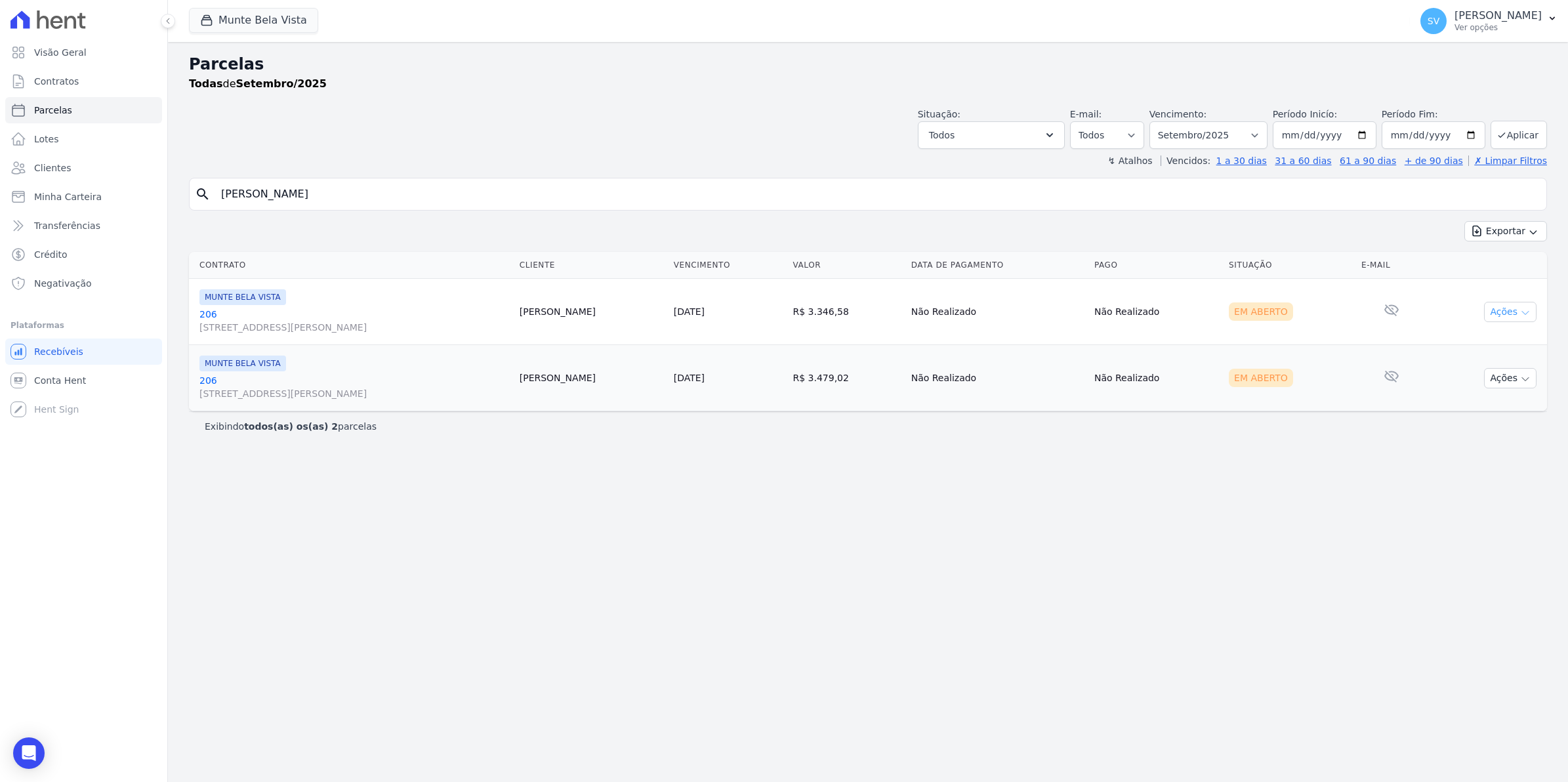
click at [1523, 310] on icon "button" at bounding box center [1525, 312] width 10 height 10
click at [1473, 345] on link "Ver boleto" at bounding box center [1505, 342] width 126 height 24
